Goal: Task Accomplishment & Management: Use online tool/utility

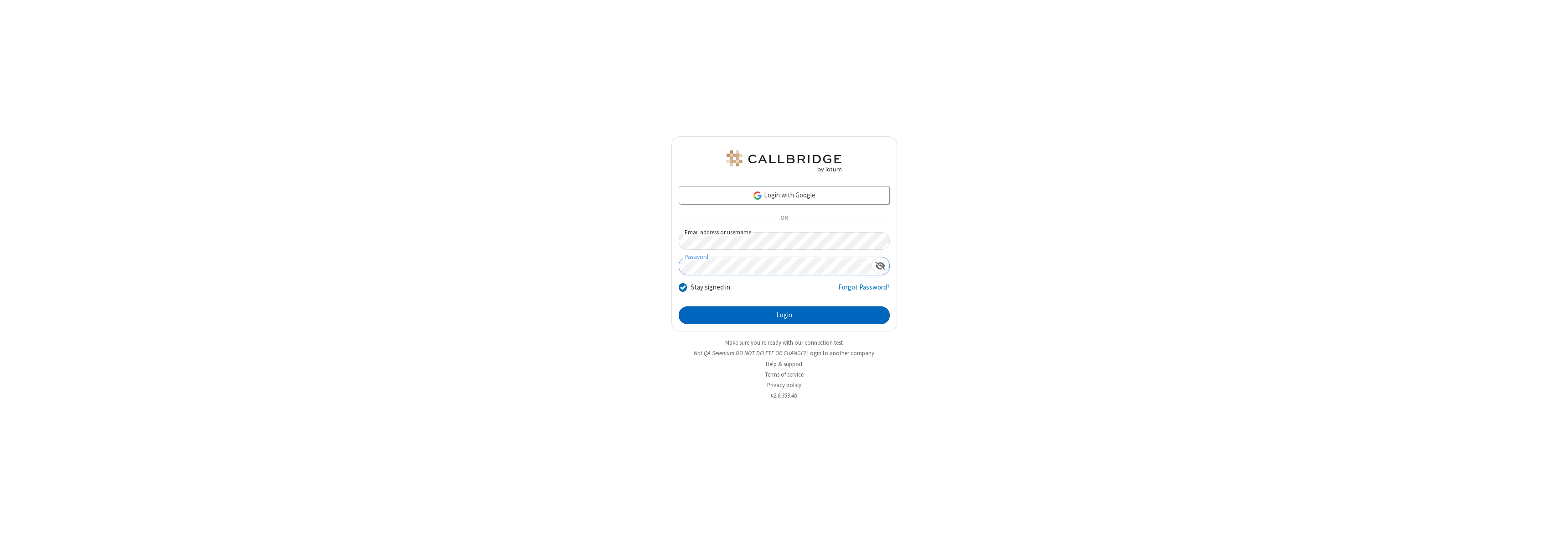
click at [784, 315] on button "Login" at bounding box center [784, 315] width 211 height 18
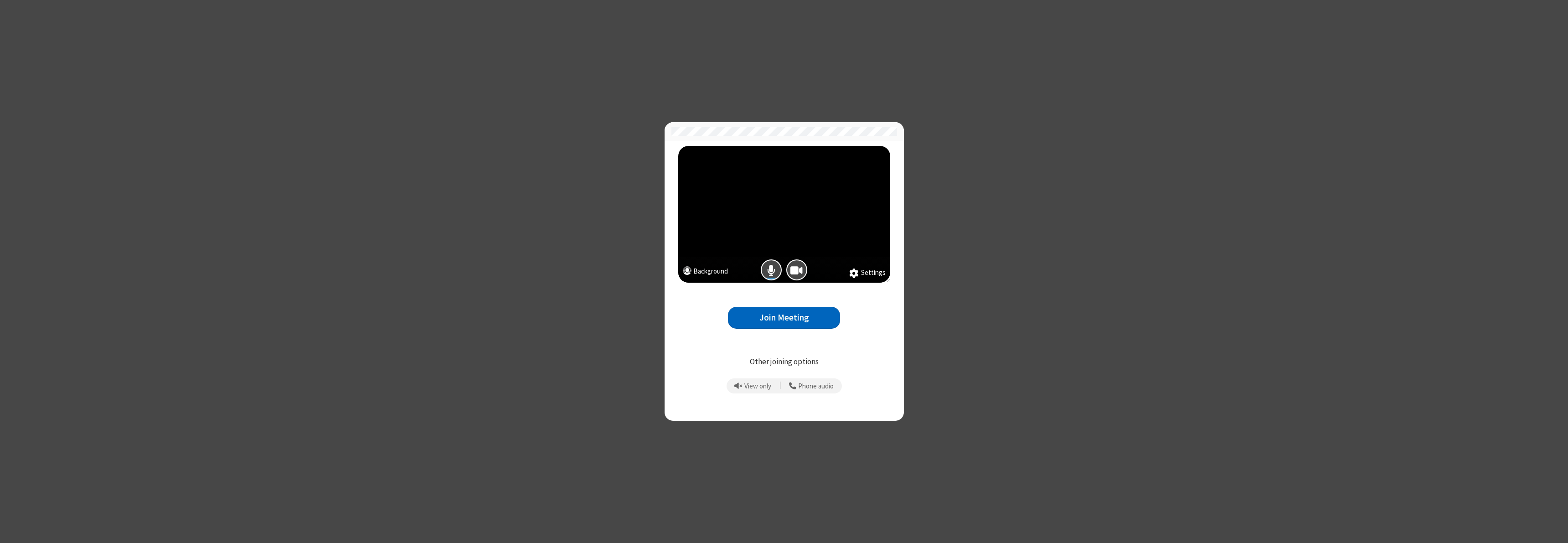
click at [784, 318] on button "Join Meeting" at bounding box center [784, 318] width 112 height 22
